Goal: Task Accomplishment & Management: Complete application form

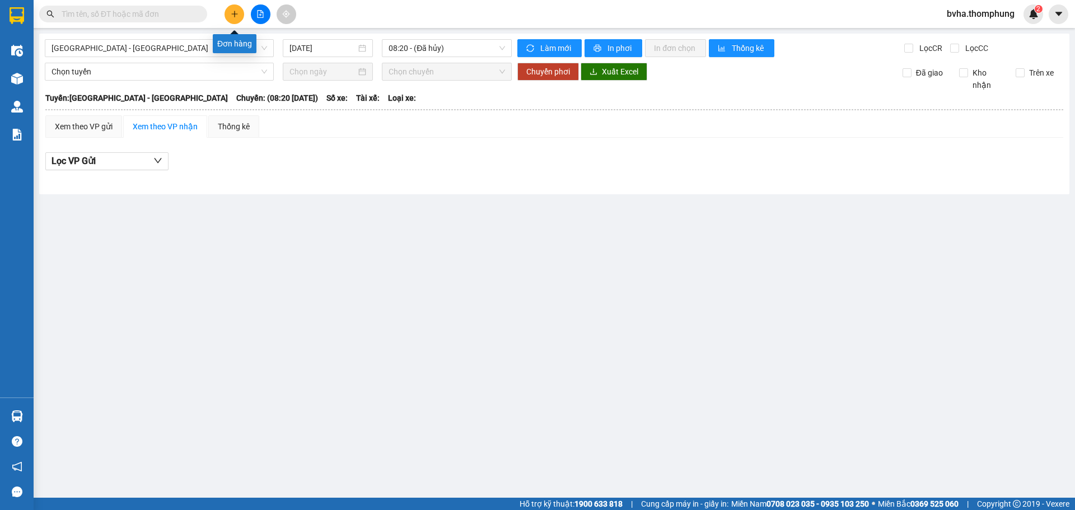
click at [235, 17] on icon "plus" at bounding box center [235, 14] width 8 height 8
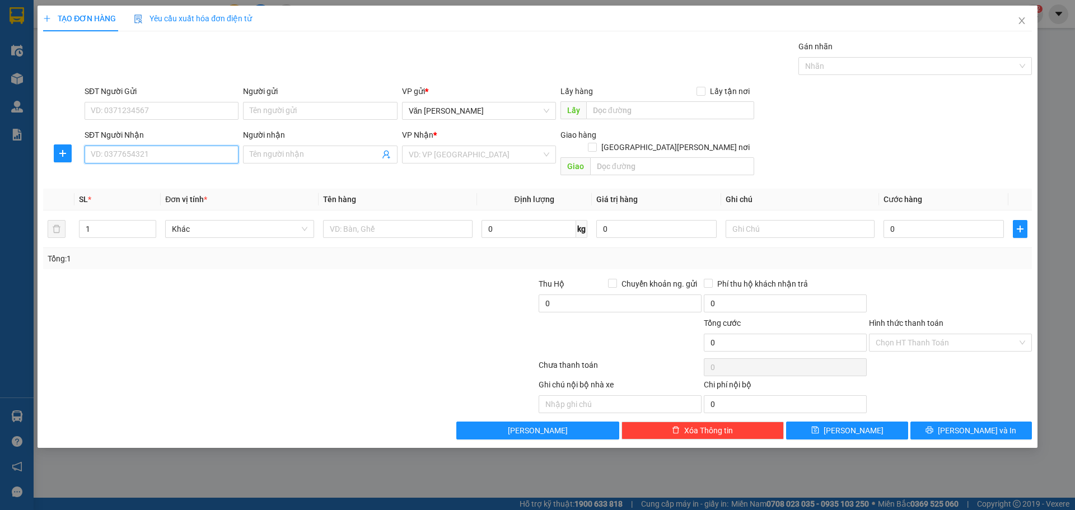
click at [191, 148] on input "SĐT Người Nhận" at bounding box center [162, 155] width 154 height 18
click at [132, 116] on input "SĐT Người Gửi" at bounding box center [162, 111] width 154 height 18
type input "0342566794"
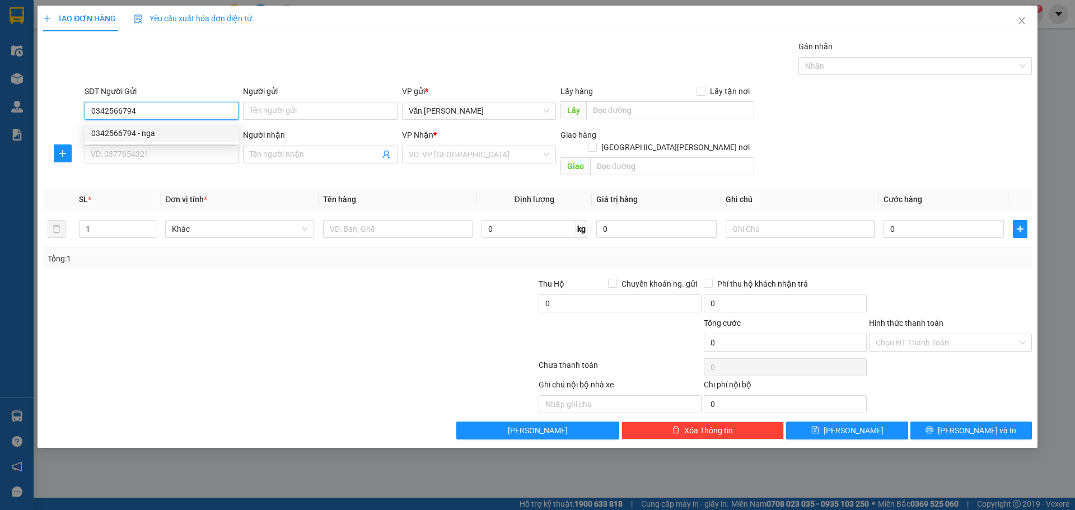
click at [137, 127] on div "0342566794 - nga" at bounding box center [161, 133] width 140 height 12
type input "nga"
type input "0342566794"
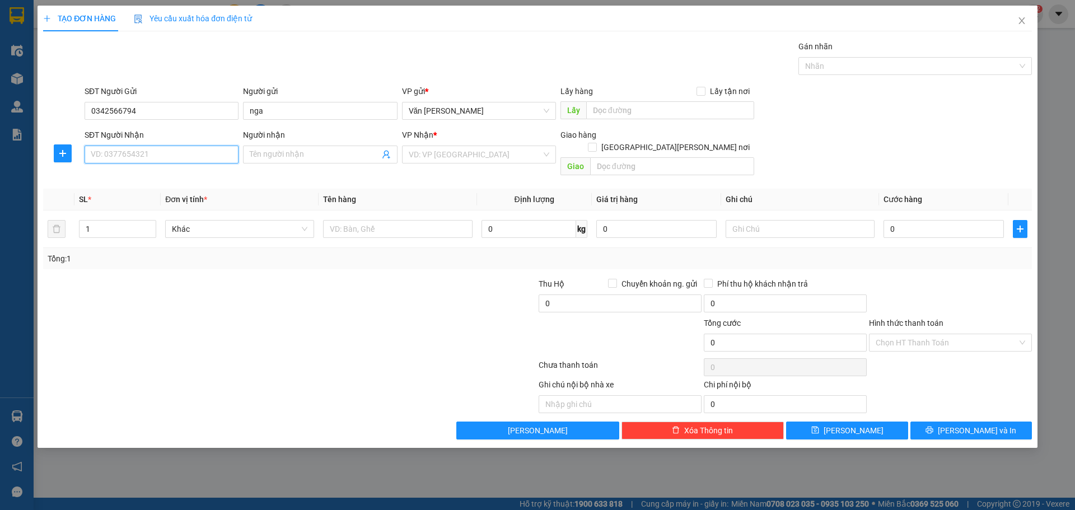
click at [123, 149] on input "SĐT Người Nhận" at bounding box center [162, 155] width 154 height 18
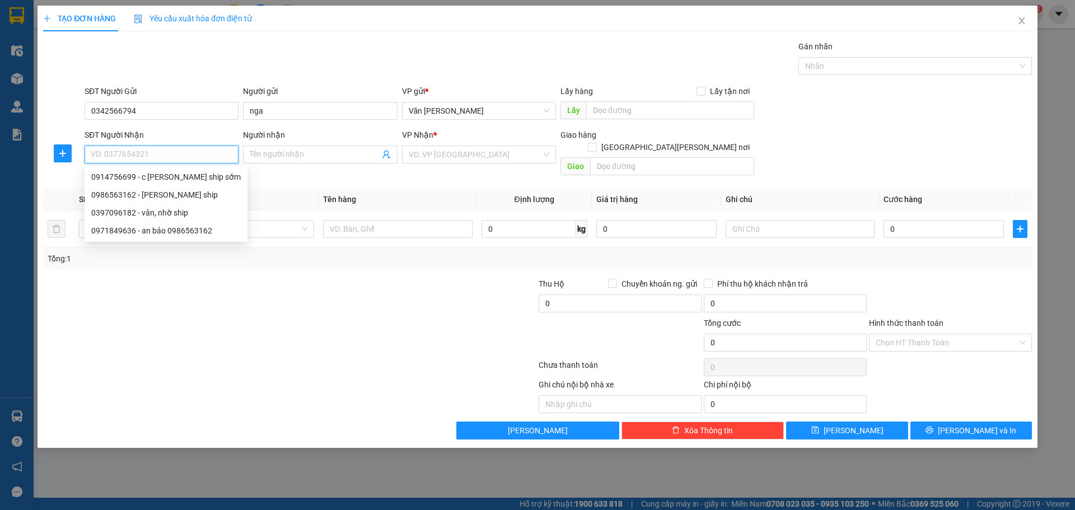
type input "."
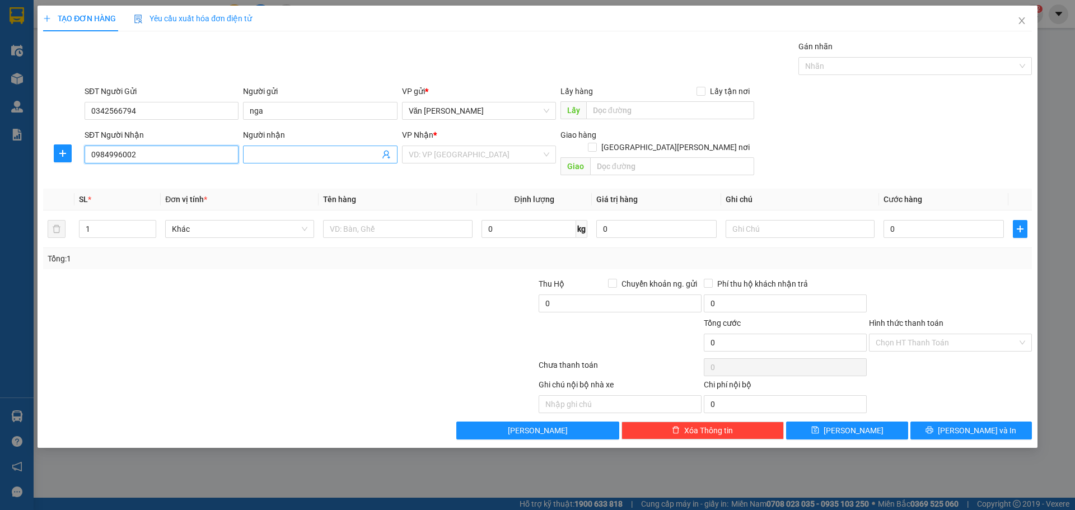
type input "0984996002"
click at [345, 155] on input "Người nhận" at bounding box center [314, 154] width 129 height 12
click at [315, 155] on input "Người nhận" at bounding box center [314, 154] width 129 height 12
click at [548, 154] on div "VD: VP [GEOGRAPHIC_DATA]" at bounding box center [479, 155] width 154 height 18
type input "EM LÝ"
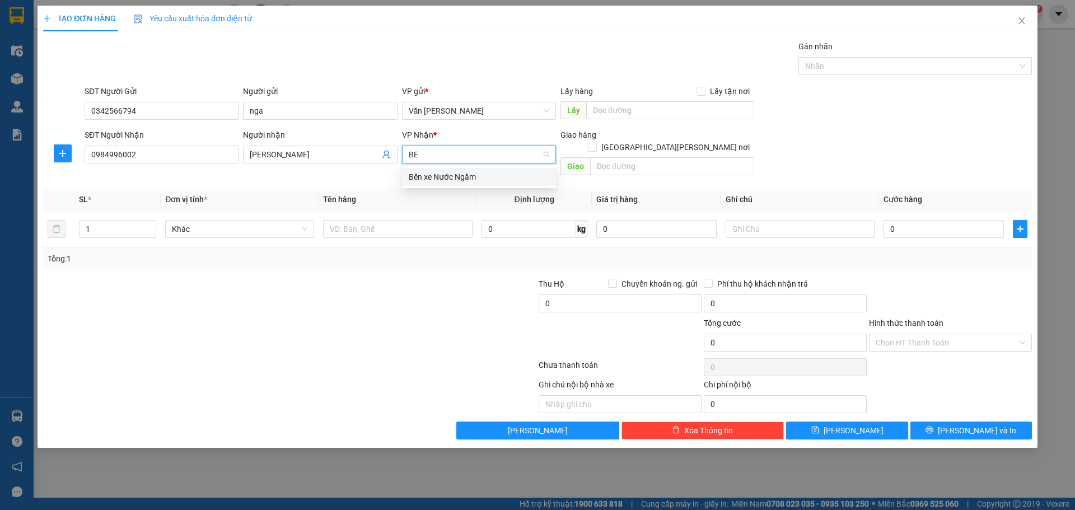
type input "BEN"
click at [481, 182] on div "Bến xe Nước Ngầm" at bounding box center [479, 177] width 140 height 12
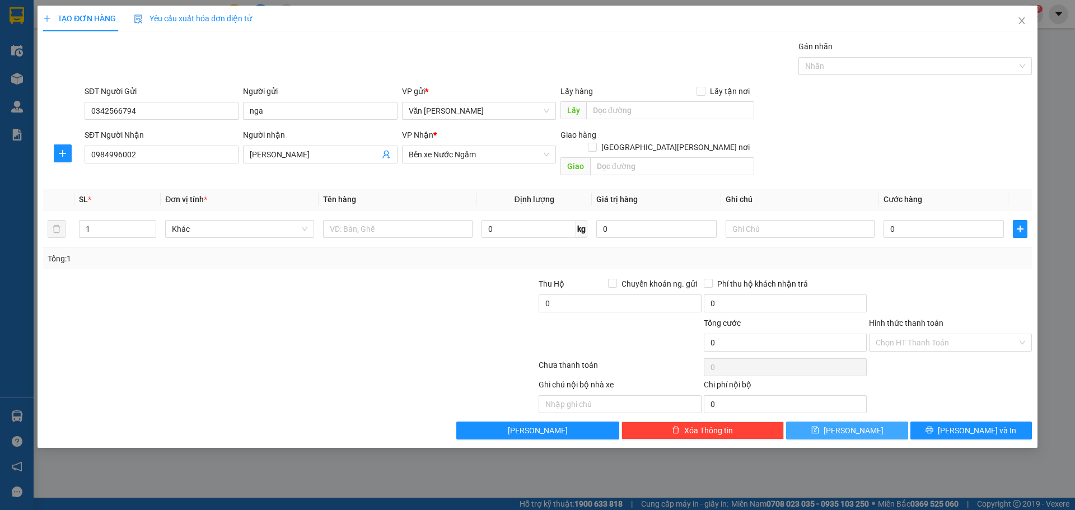
click at [861, 421] on button "[PERSON_NAME]" at bounding box center [846, 430] width 121 height 18
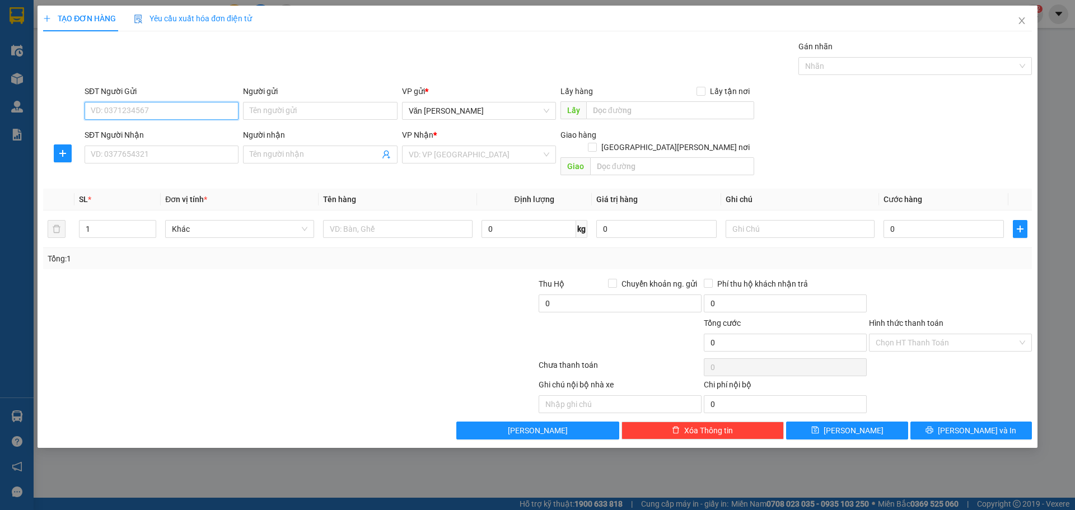
click at [134, 110] on input "SĐT Người Gửi" at bounding box center [162, 111] width 154 height 18
type input "034"
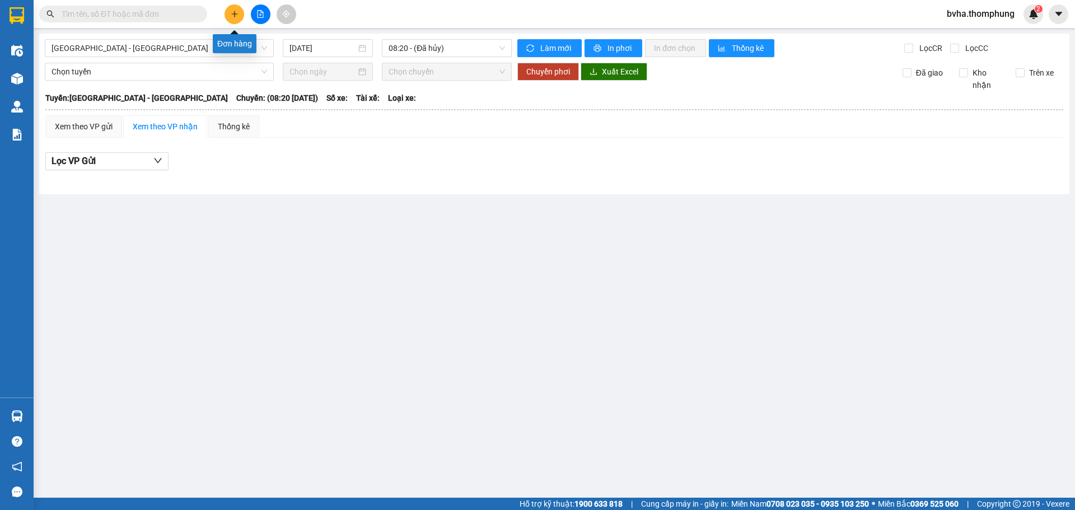
click at [232, 18] on button at bounding box center [234, 14] width 20 height 20
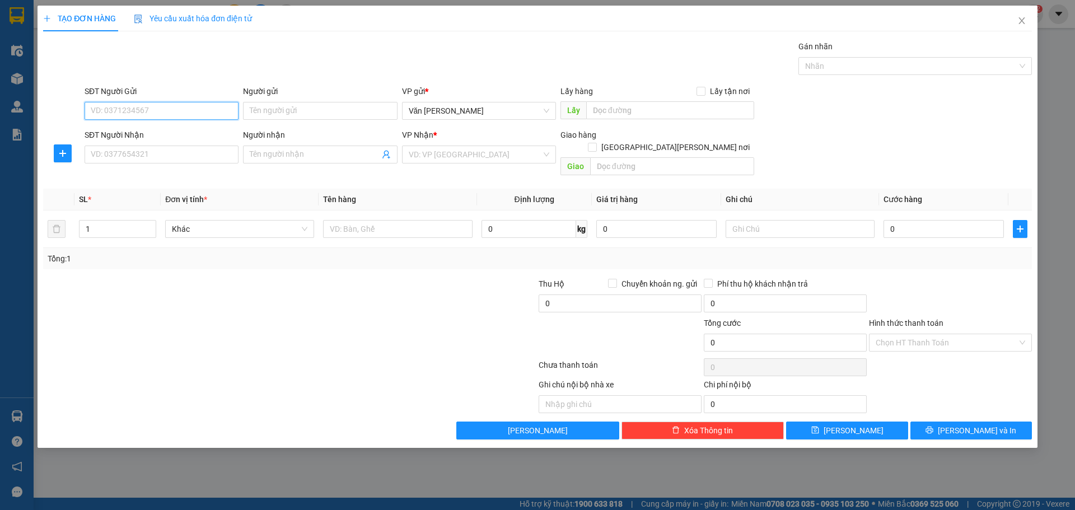
click at [193, 109] on input "SĐT Người Gửi" at bounding box center [162, 111] width 154 height 18
click at [166, 135] on div "0342566794 - nga" at bounding box center [161, 133] width 140 height 12
type input "0342566794"
type input "nga"
type input "0342566794"
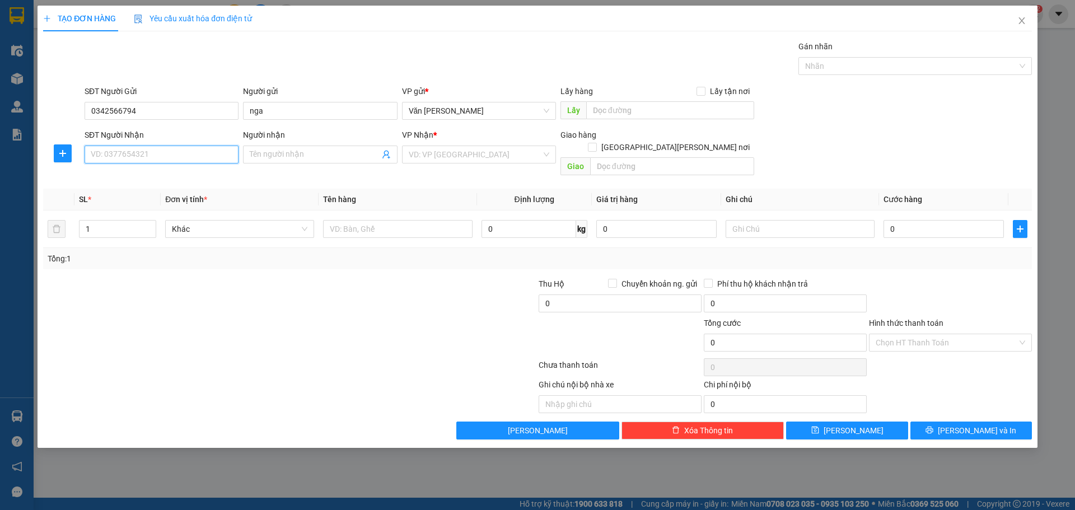
click at [135, 156] on input "SĐT Người Nhận" at bounding box center [162, 155] width 154 height 18
type input "0918397559"
click at [313, 157] on input "Người nhận" at bounding box center [314, 154] width 129 height 12
click at [547, 157] on div "VD: VP [GEOGRAPHIC_DATA]" at bounding box center [479, 155] width 154 height 18
type input "HƯƠNG LĨNH NHỜ SHIP SỚM"
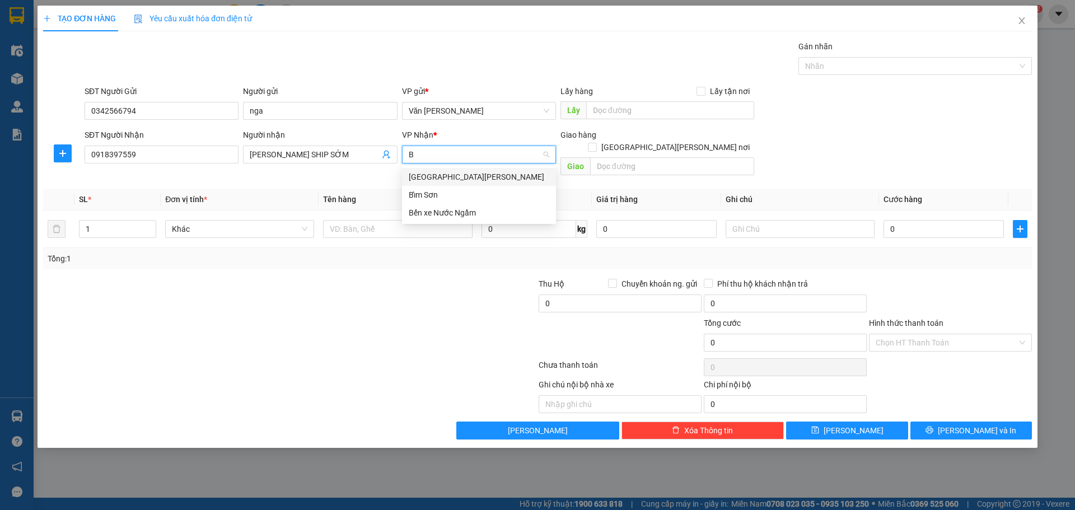
type input "BE"
click at [477, 175] on div "Bến xe Nước Ngầm" at bounding box center [479, 177] width 140 height 12
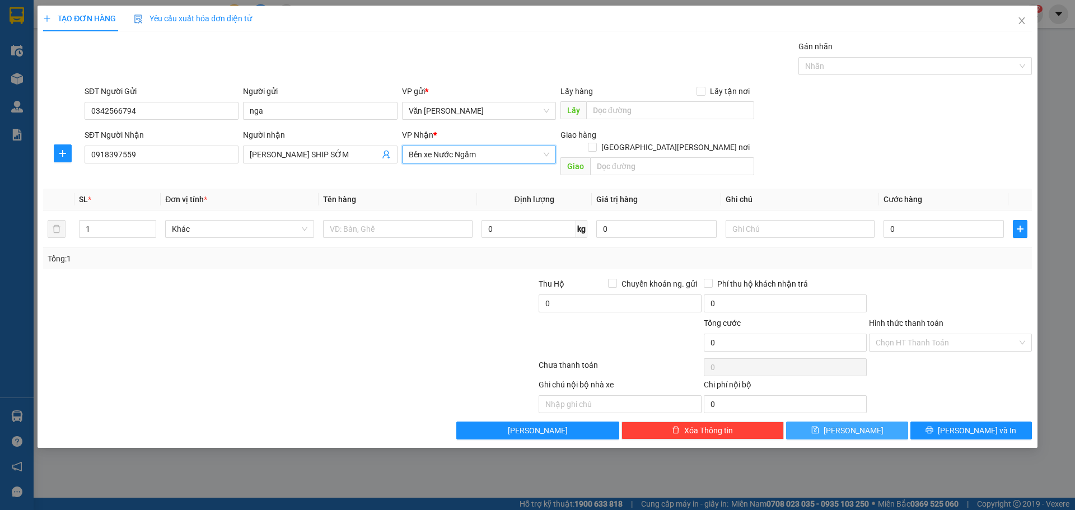
click at [852, 424] on span "[PERSON_NAME]" at bounding box center [853, 430] width 60 height 12
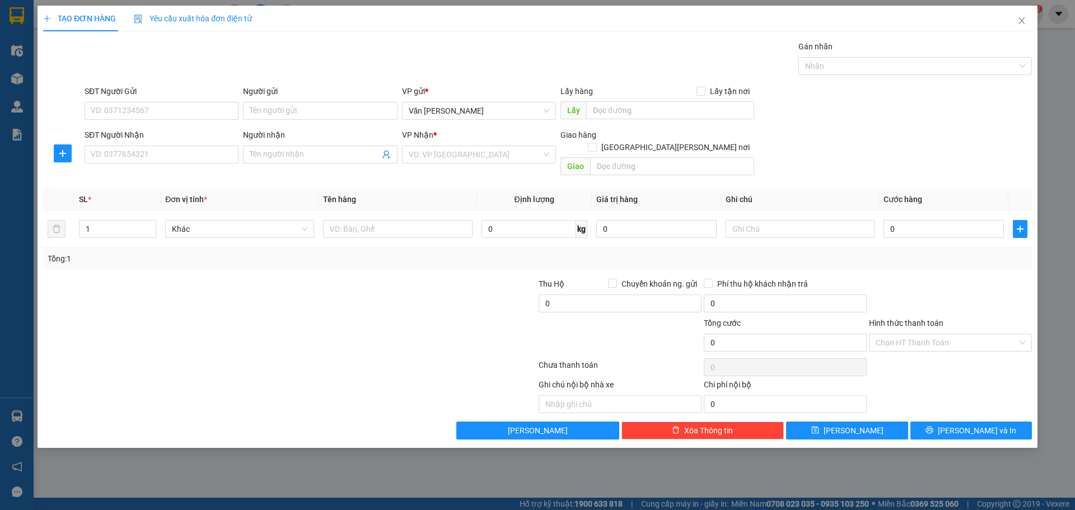
click at [10, 51] on div "TẠO ĐƠN HÀNG Yêu cầu xuất hóa đơn điện tử Transit Pickup Surcharge Ids Transit …" at bounding box center [537, 255] width 1075 height 510
click at [15, 52] on div "TẠO ĐƠN HÀNG Yêu cầu xuất hóa đơn điện tử Transit Pickup Surcharge Ids Transit …" at bounding box center [537, 255] width 1075 height 510
click at [1020, 19] on icon "close" at bounding box center [1021, 20] width 9 height 9
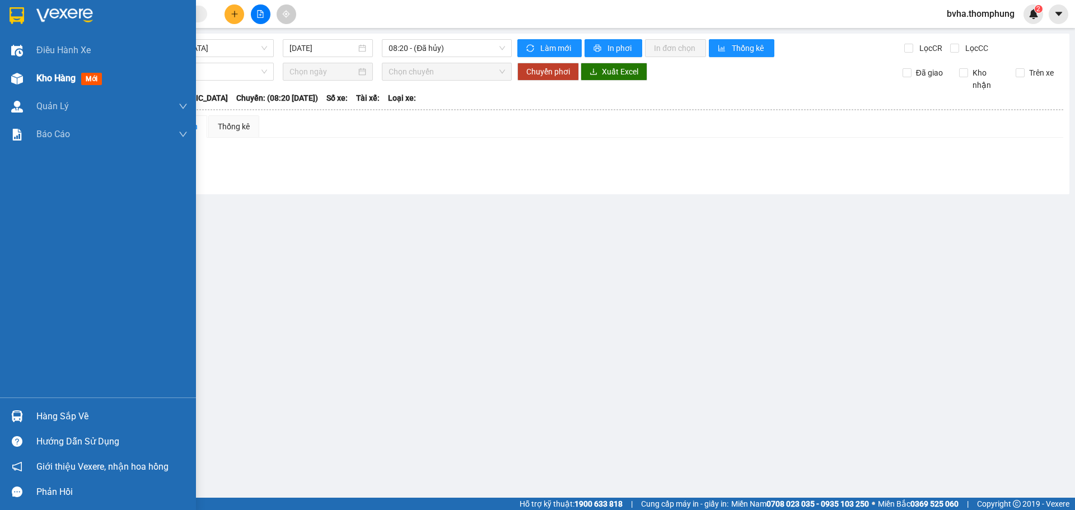
click at [61, 77] on span "Kho hàng" at bounding box center [55, 78] width 39 height 11
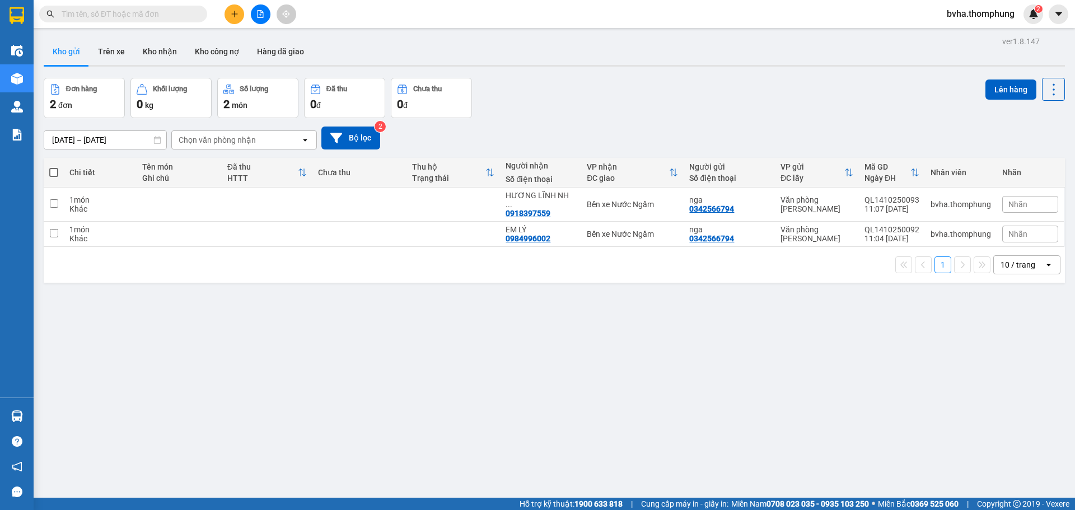
click at [1008, 229] on span "Nhãn" at bounding box center [1017, 233] width 19 height 9
click at [837, 359] on div "ver 1.8.147 Kho gửi Trên xe Kho nhận Kho công nợ Hàng đã giao Đơn hàng 2 đơn Kh…" at bounding box center [554, 289] width 1030 height 510
click at [972, 230] on icon at bounding box center [976, 234] width 8 height 8
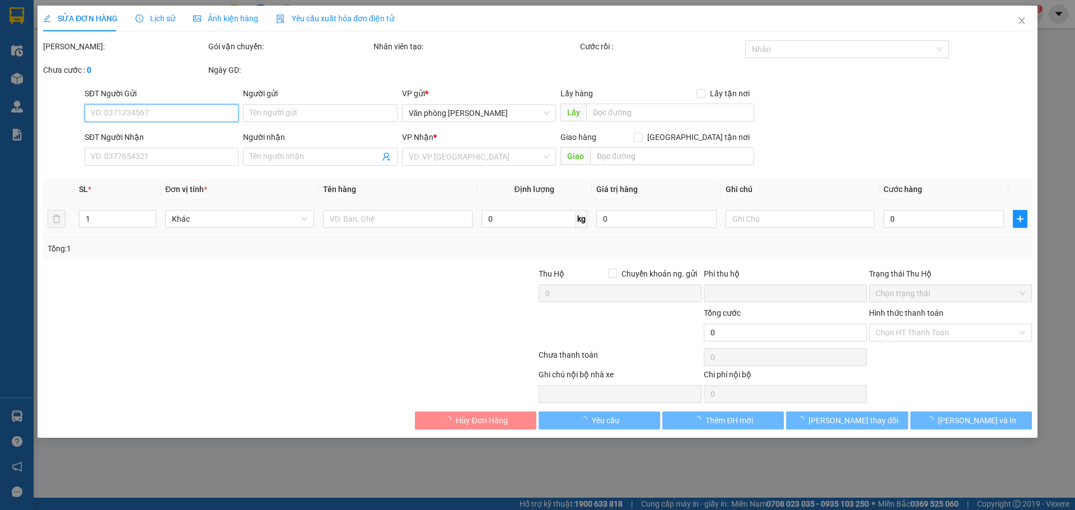
type input "0342566794"
type input "nga"
type input "0984996002"
type input "[PERSON_NAME]"
type input "0"
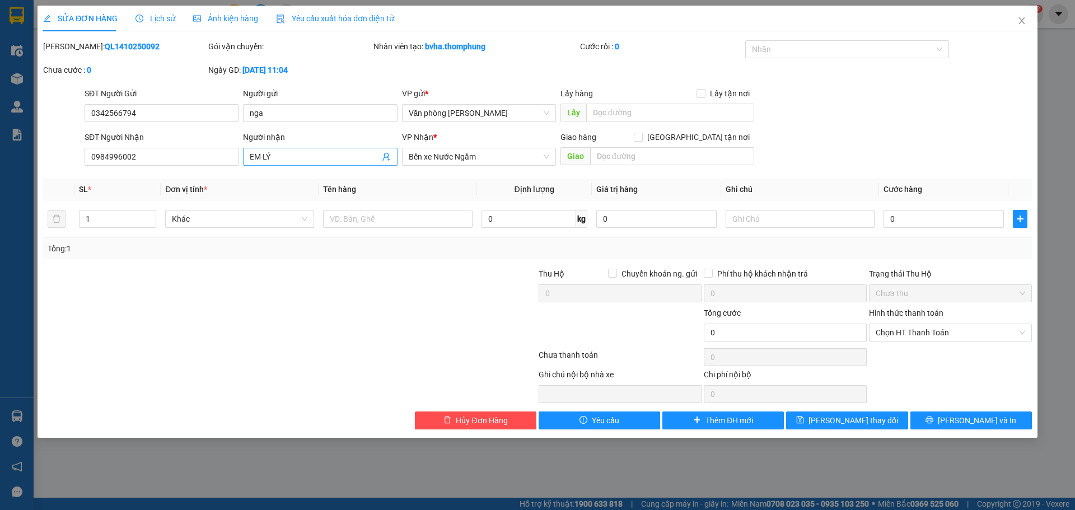
click at [288, 158] on input "EM LÝ" at bounding box center [314, 157] width 129 height 12
type input "EM LÝ NHỜ SHIP SỚM"
click at [847, 421] on span "Lưu thay đổi" at bounding box center [853, 420] width 90 height 12
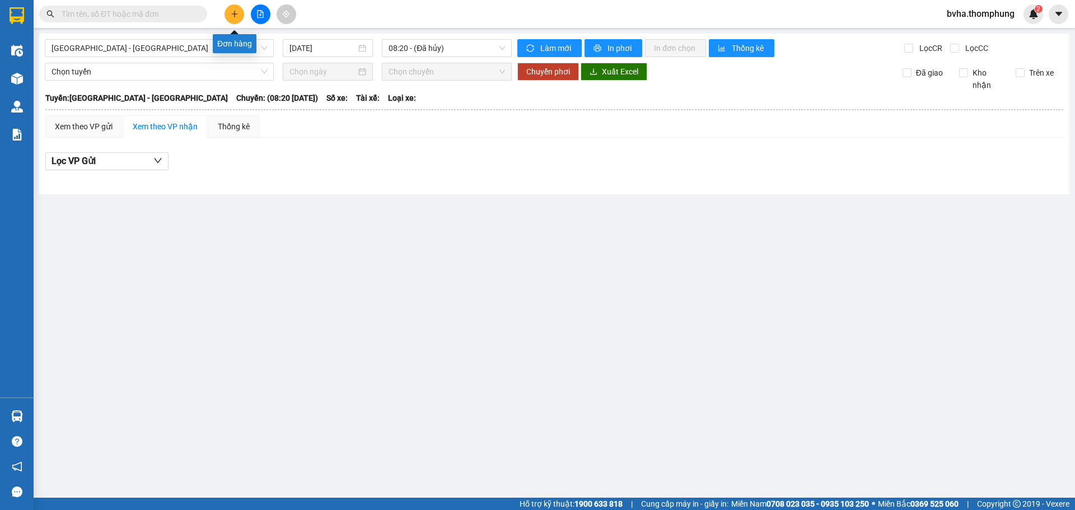
click at [235, 15] on icon "plus" at bounding box center [235, 14] width 8 height 8
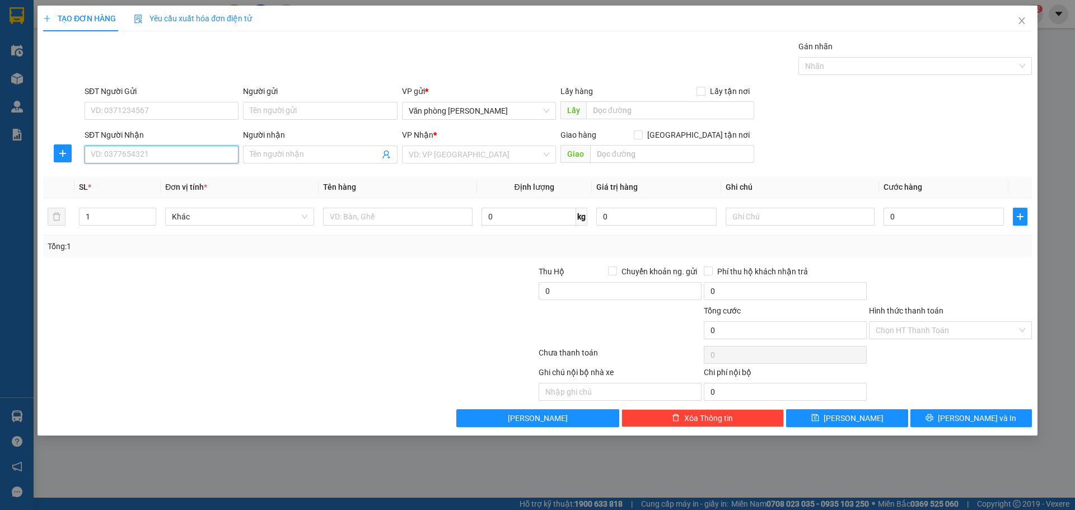
click at [180, 149] on input "SĐT Người Nhận" at bounding box center [162, 155] width 154 height 18
type input "0984566787"
click at [271, 157] on input "Người nhận" at bounding box center [314, 154] width 129 height 12
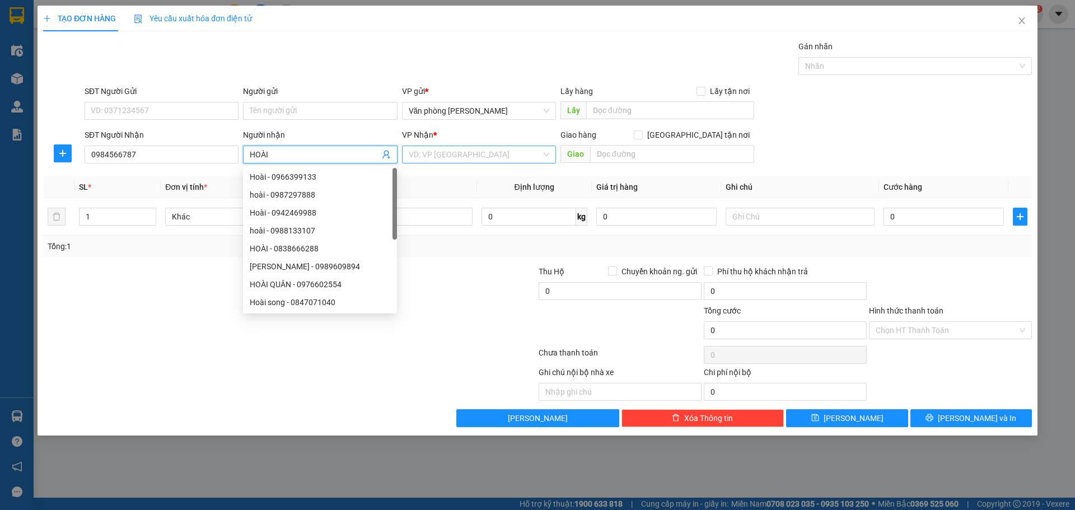
type input "HOÀI"
click at [464, 153] on input "search" at bounding box center [475, 154] width 133 height 17
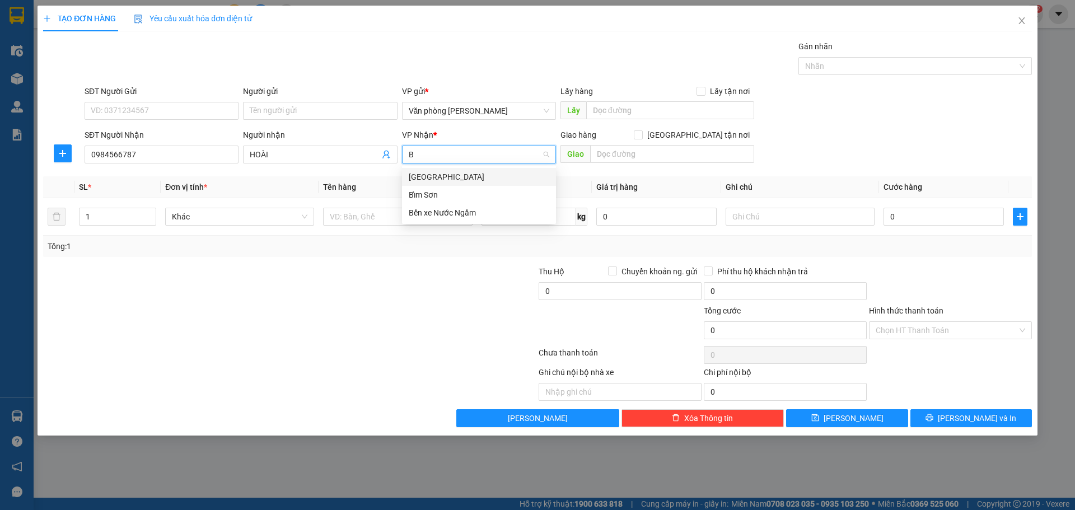
type input "BE"
click at [456, 182] on div "Bến xe Nước Ngầm" at bounding box center [479, 177] width 140 height 12
click at [307, 156] on input "HOÀI" at bounding box center [314, 154] width 129 height 12
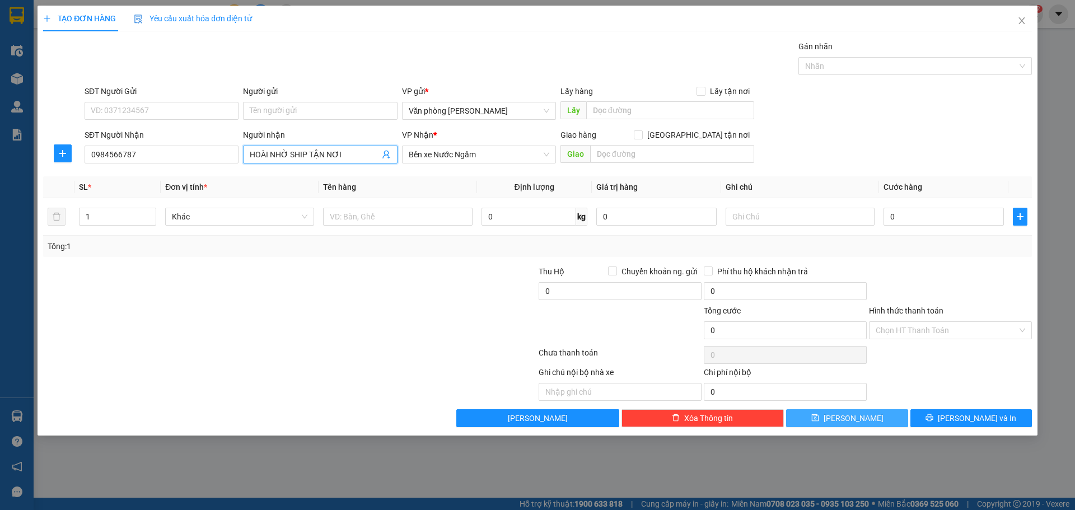
type input "HOÀI NHỜ SHIP TẬN NƠI"
click at [845, 421] on button "[PERSON_NAME]" at bounding box center [846, 418] width 121 height 18
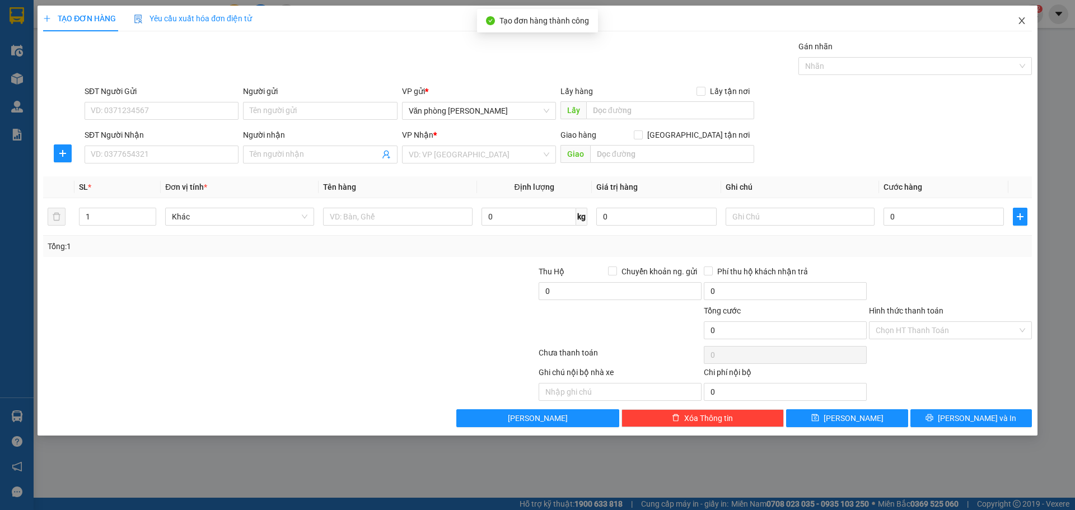
click at [1021, 22] on icon "close" at bounding box center [1021, 20] width 6 height 7
